Goal: Task Accomplishment & Management: Manage account settings

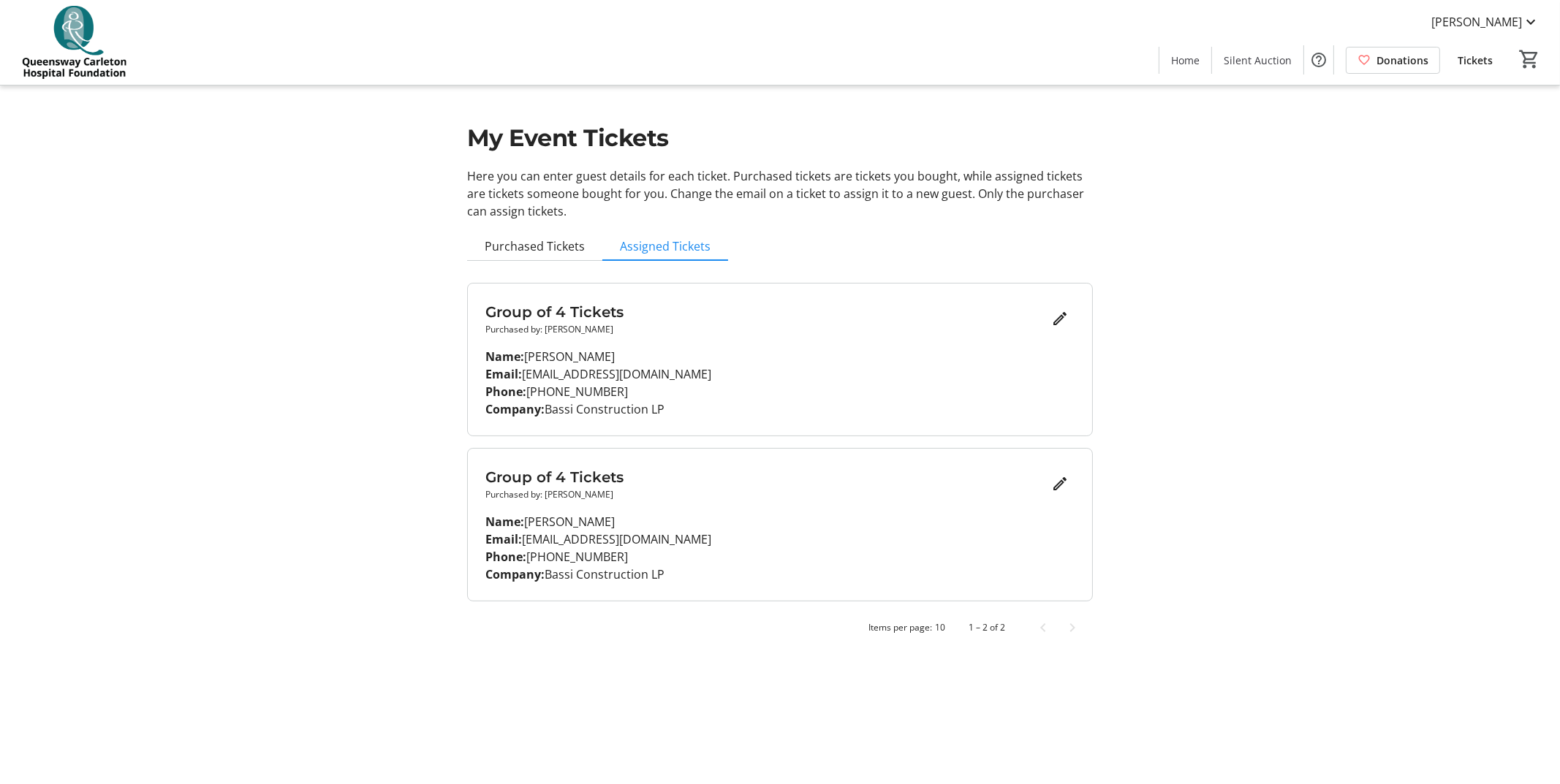
click at [596, 517] on p "Name: [PERSON_NAME]" at bounding box center [780, 521] width 589 height 17
click at [559, 259] on span "Purchased Tickets" at bounding box center [535, 246] width 100 height 29
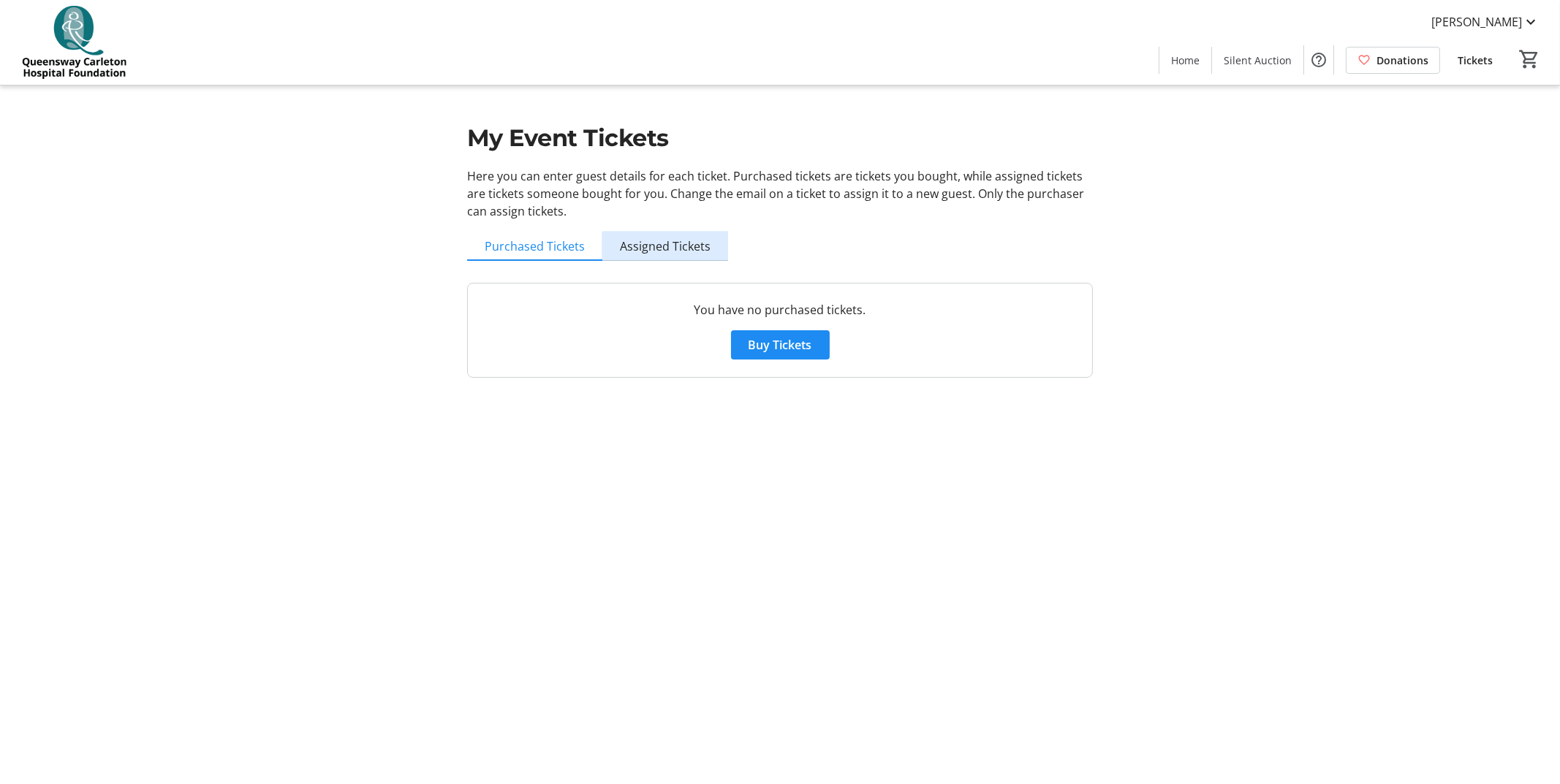
click at [686, 257] on span "Assigned Tickets" at bounding box center [665, 246] width 90 height 29
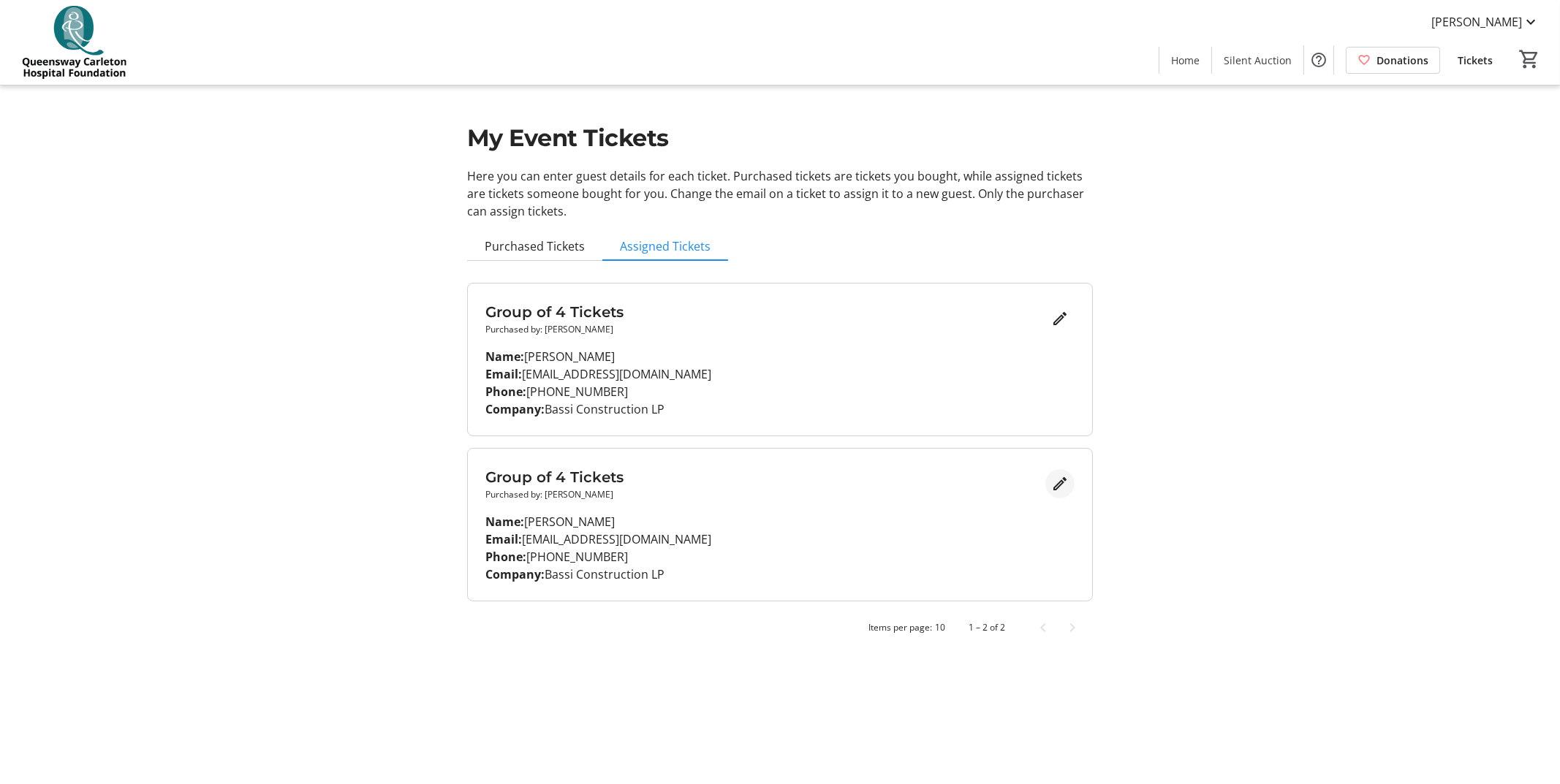
click at [1057, 488] on mat-icon "Edit" at bounding box center [1060, 483] width 17 height 17
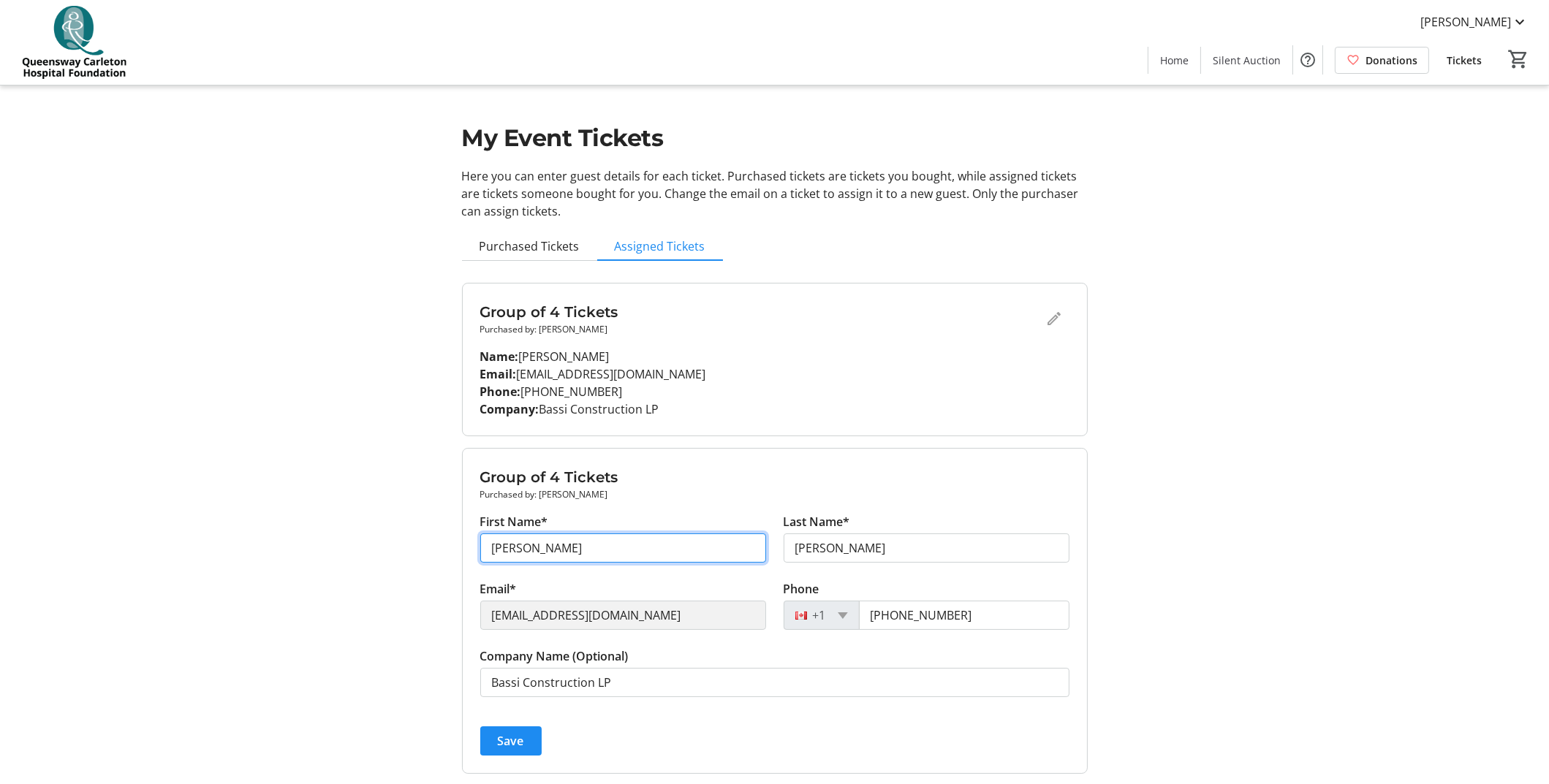
drag, startPoint x: 574, startPoint y: 558, endPoint x: 431, endPoint y: 545, distance: 143.6
click at [432, 547] on div "My Event Tickets Here you can enter guest details for each ticket. Purchased ti…" at bounding box center [775, 416] width 965 height 833
type input "[PERSON_NAME]"
click at [516, 741] on span "Save" at bounding box center [511, 741] width 26 height 17
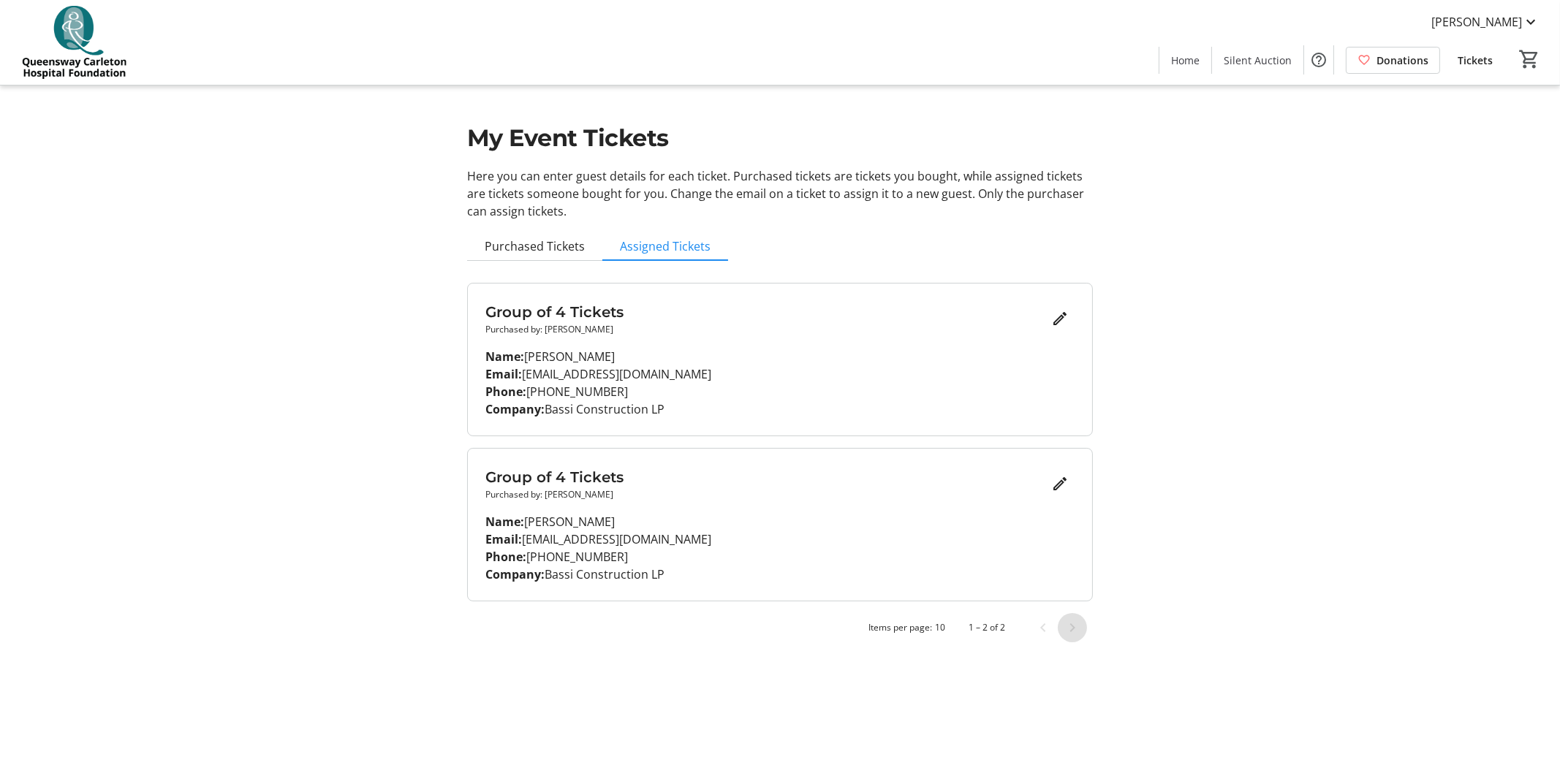
click at [1075, 626] on span "Next page" at bounding box center [1072, 627] width 29 height 29
click at [1044, 642] on span "Previous page" at bounding box center [1042, 627] width 29 height 29
click at [1071, 630] on span "Next page" at bounding box center [1072, 627] width 29 height 29
click at [559, 252] on span "Purchased Tickets" at bounding box center [535, 246] width 100 height 12
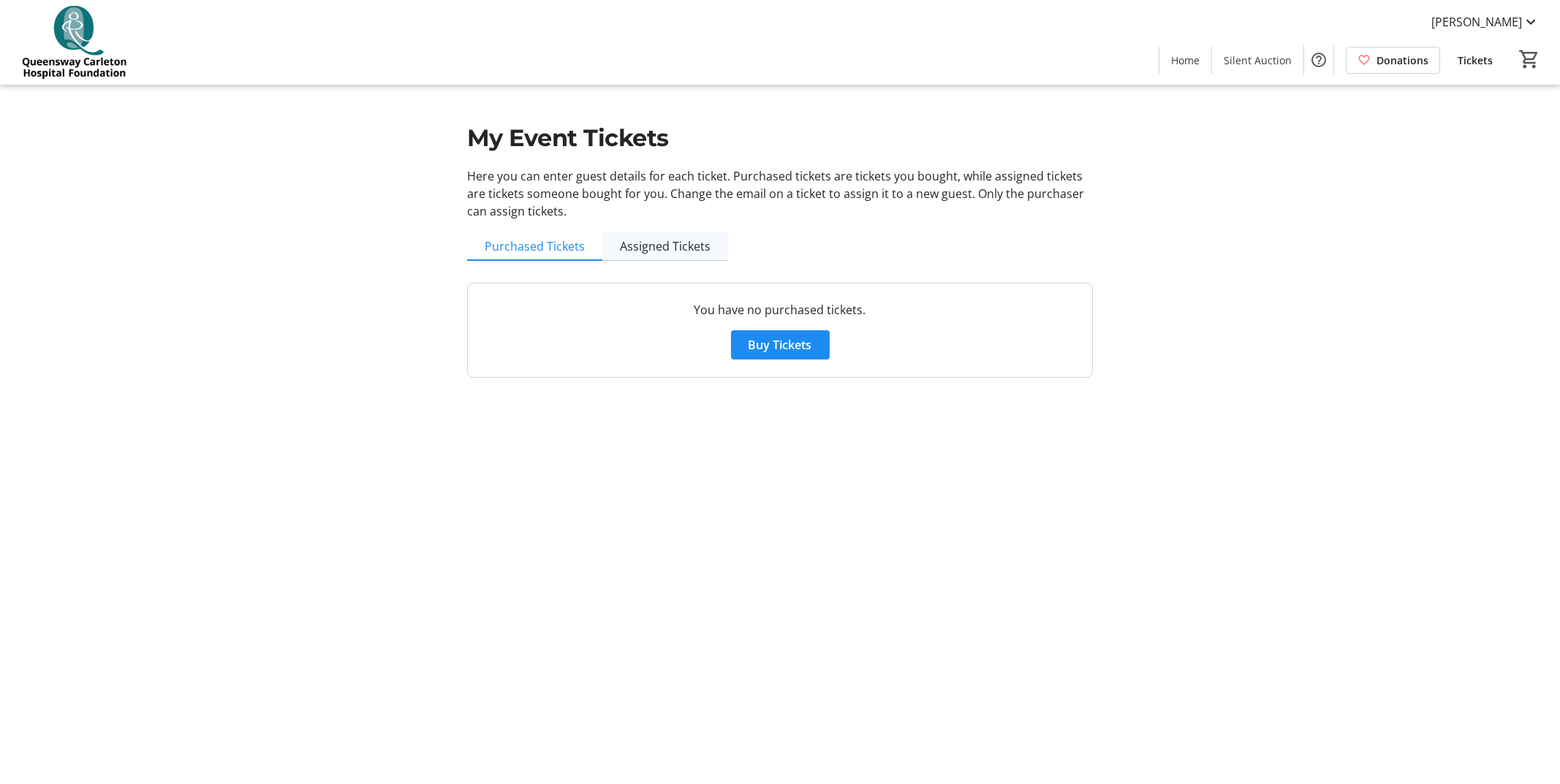
click at [665, 249] on span "Assigned Tickets" at bounding box center [665, 246] width 90 height 12
